Goal: Transaction & Acquisition: Purchase product/service

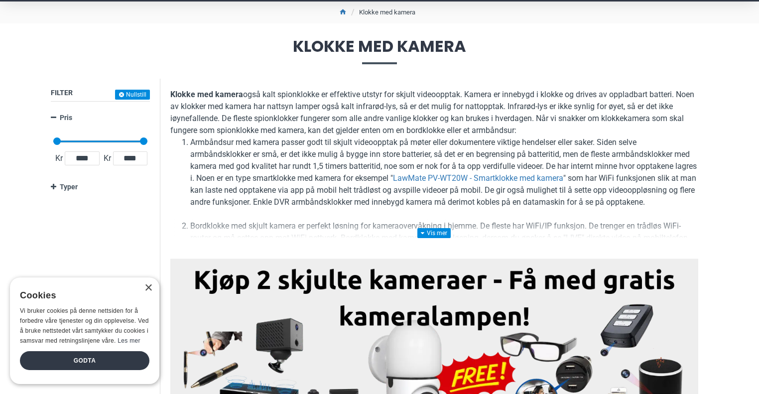
scroll to position [100, 0]
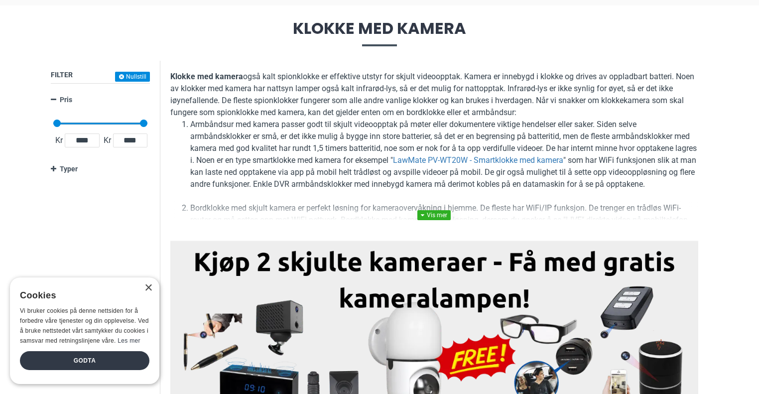
click at [436, 218] on link at bounding box center [433, 215] width 33 height 10
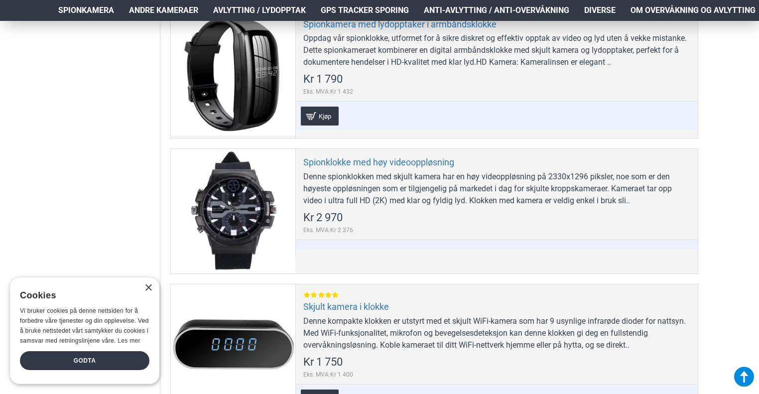
scroll to position [598, 0]
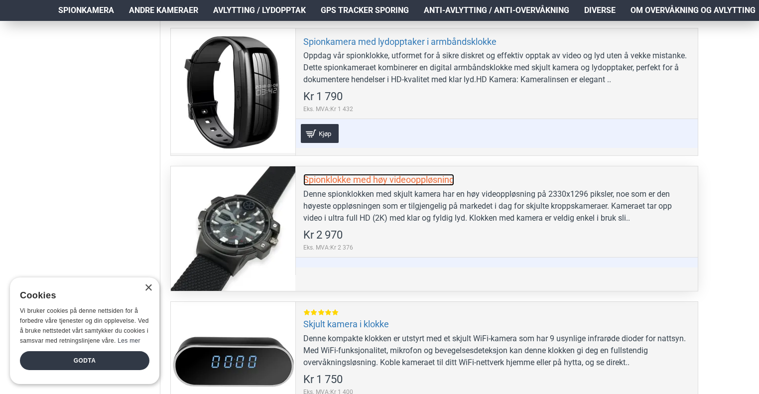
click at [337, 185] on link "Spionklokke med høy videooppløsning" at bounding box center [378, 179] width 151 height 11
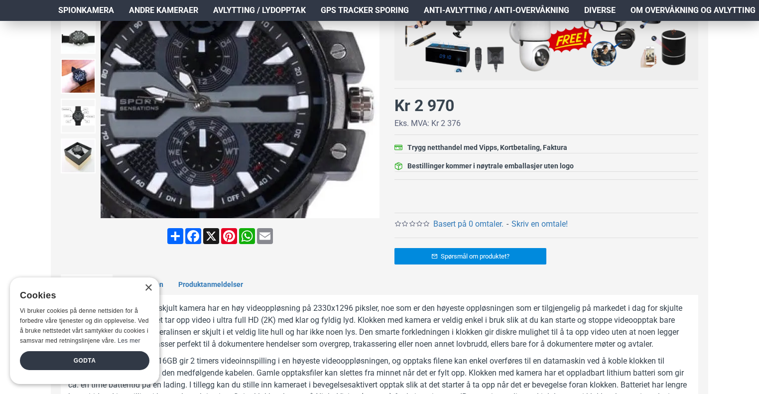
scroll to position [249, 0]
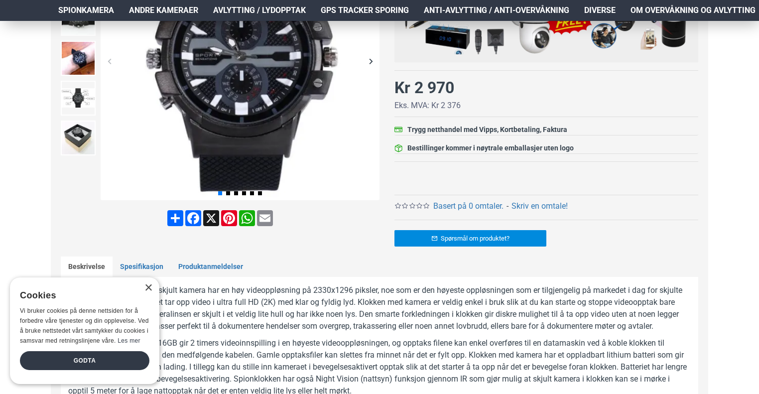
click at [96, 371] on div "Godta" at bounding box center [84, 363] width 134 height 25
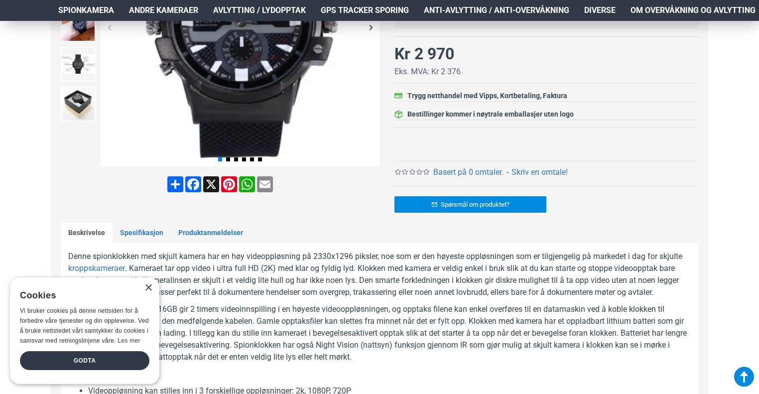
scroll to position [299, 0]
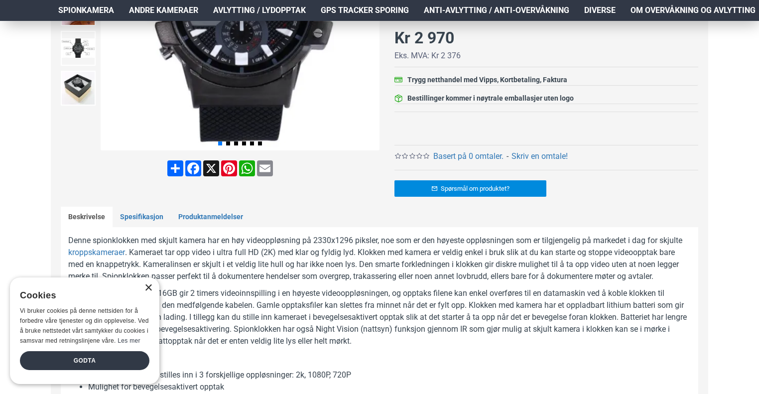
click at [148, 286] on div "×" at bounding box center [147, 287] width 7 height 7
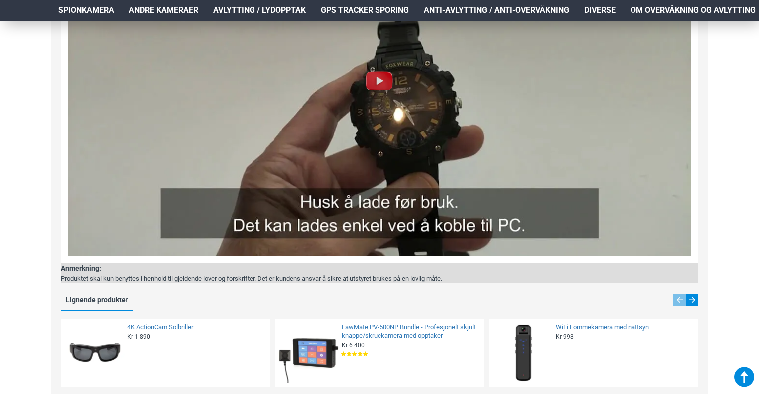
scroll to position [1694, 0]
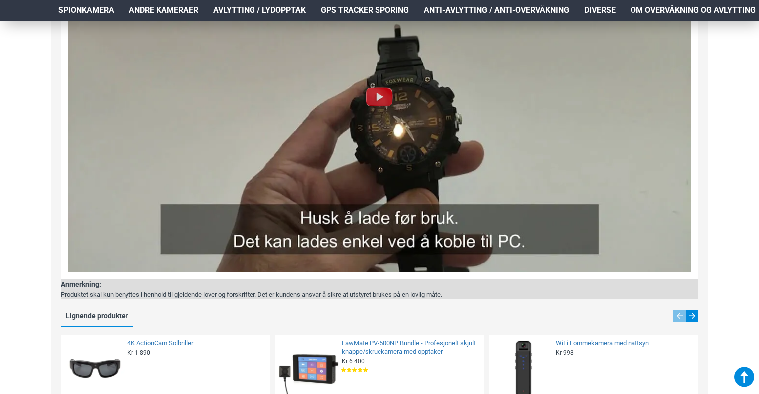
click at [378, 95] on img at bounding box center [380, 97] width 32 height 32
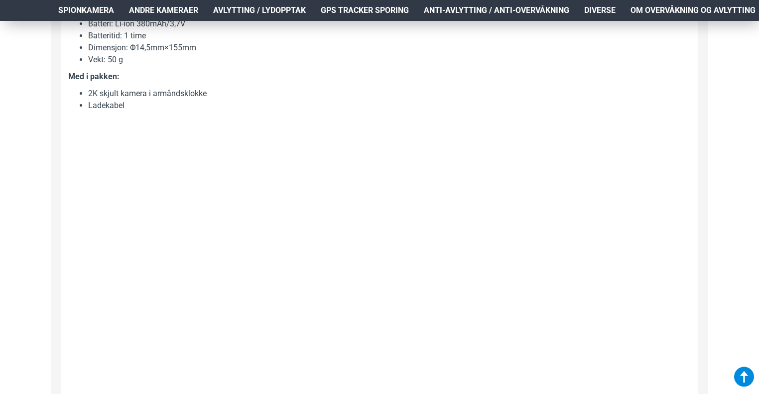
scroll to position [1445, 0]
